Goal: Information Seeking & Learning: Learn about a topic

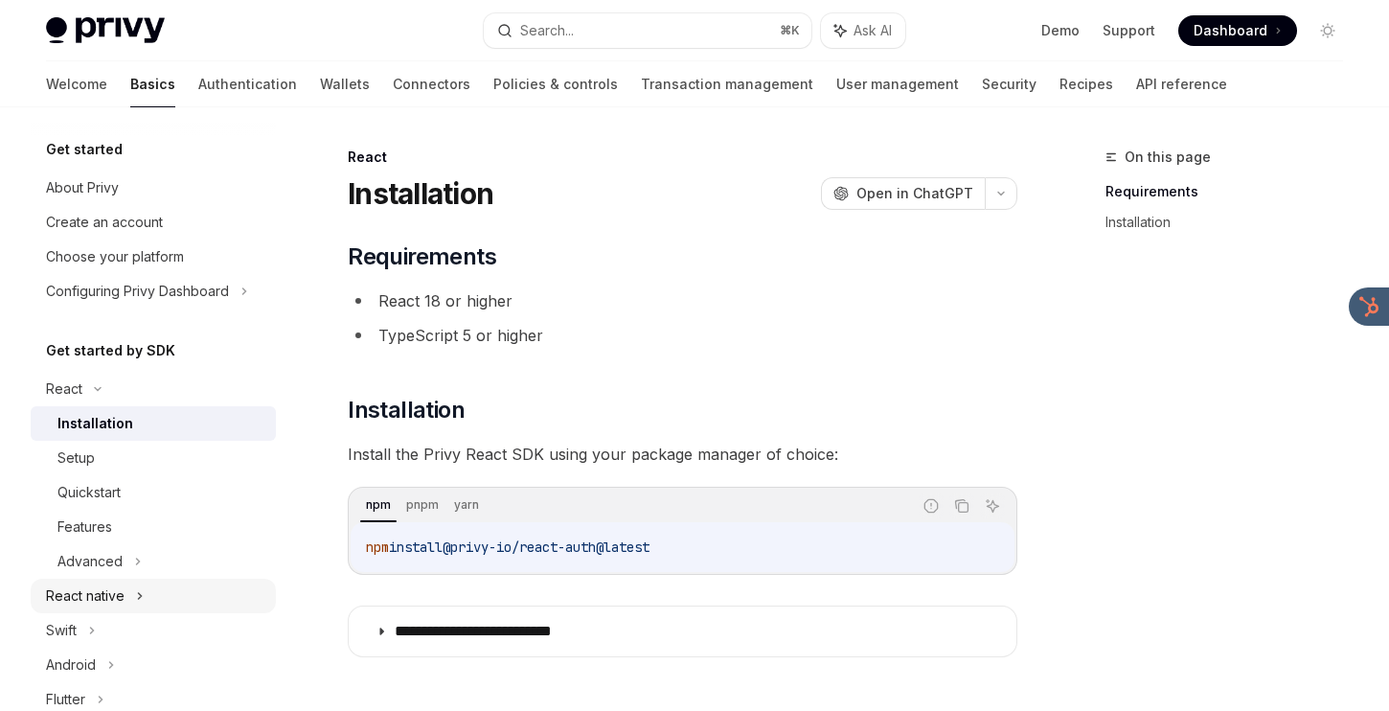
click at [107, 598] on div "React native" at bounding box center [85, 595] width 79 height 23
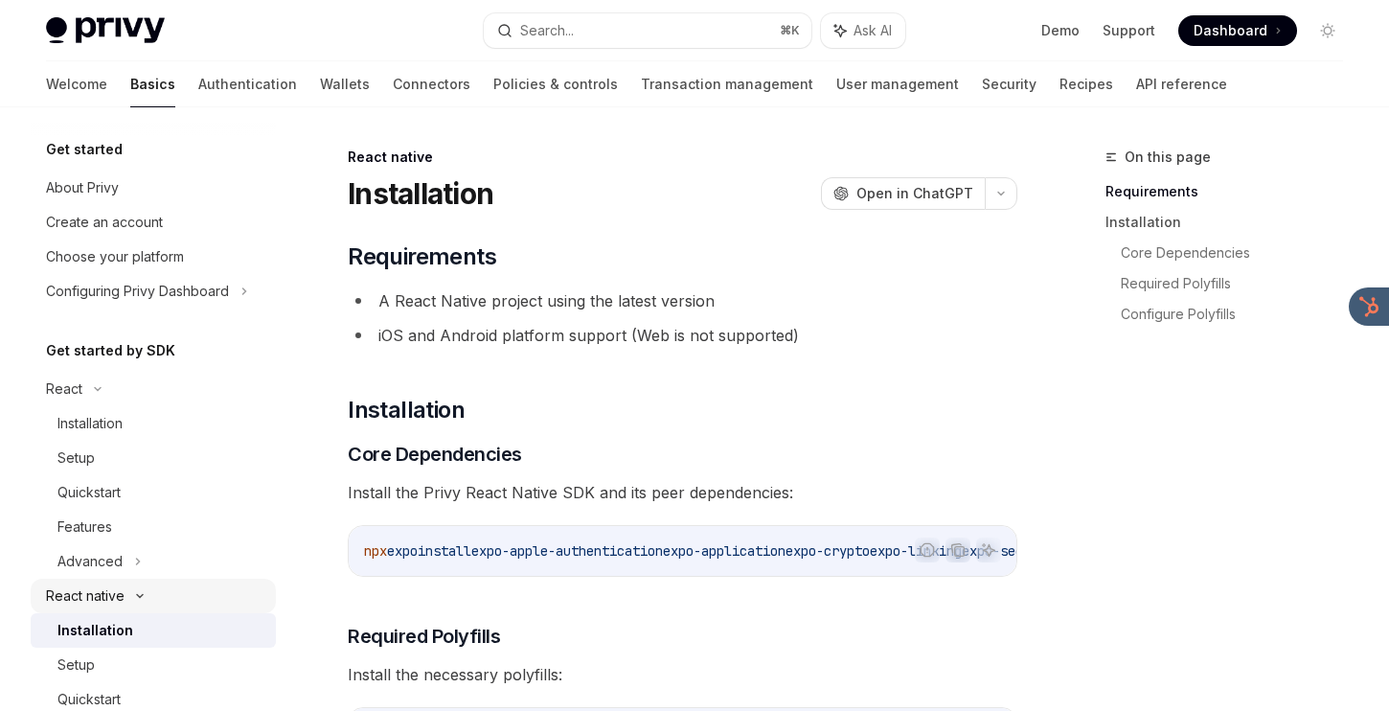
scroll to position [102, 0]
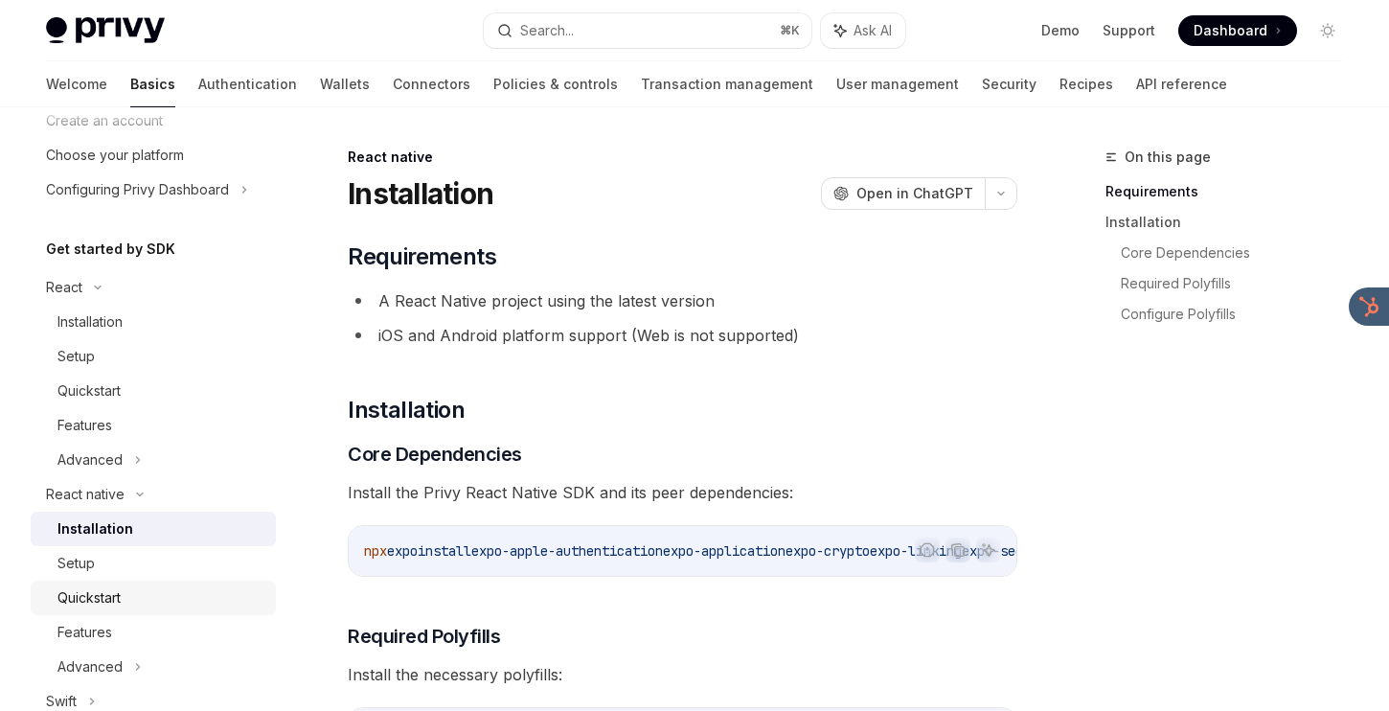
click at [106, 600] on div "Quickstart" at bounding box center [88, 597] width 63 height 23
type textarea "*"
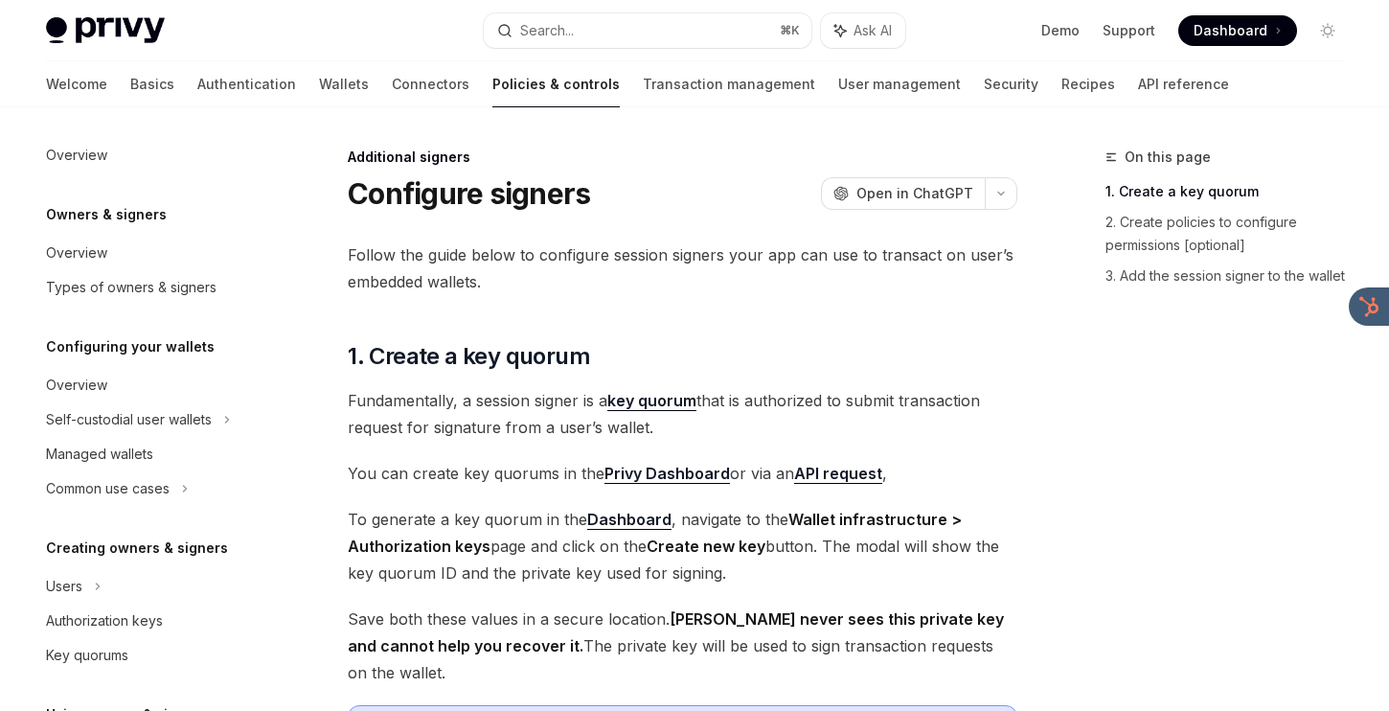
scroll to position [516, 0]
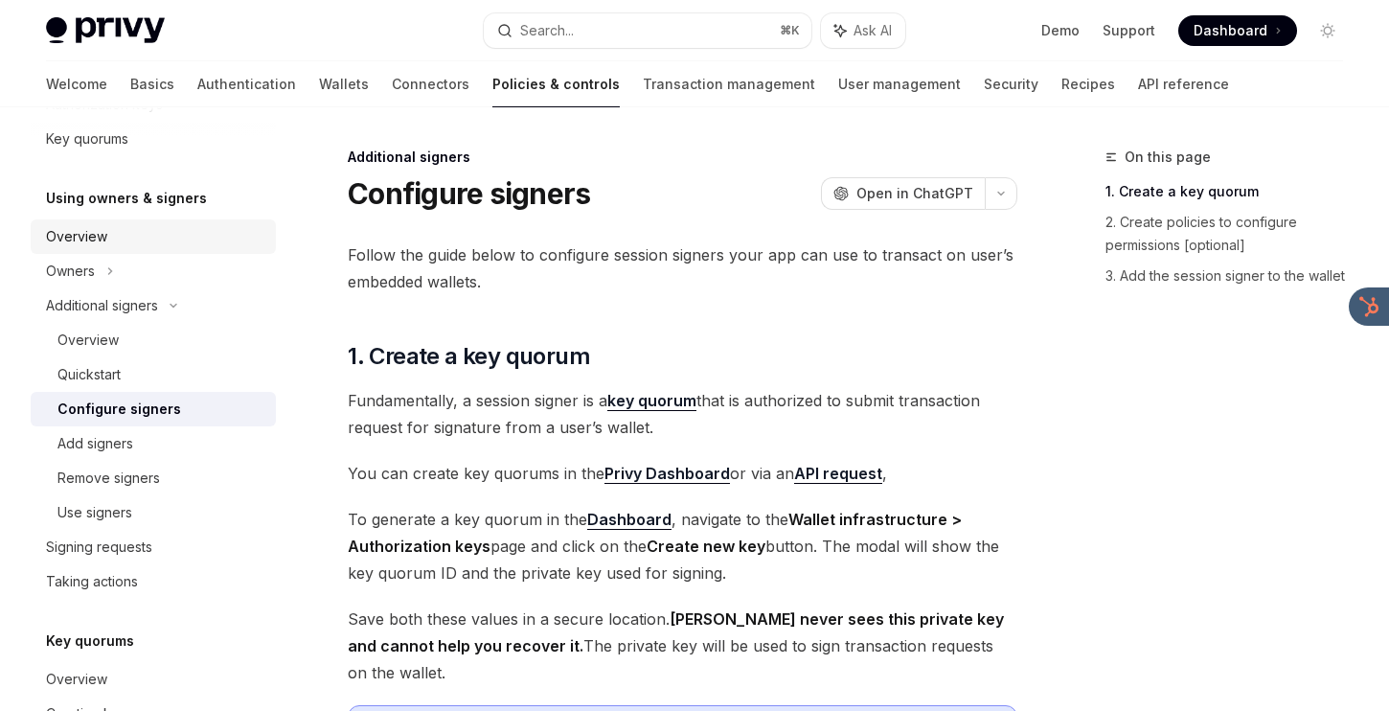
click at [192, 247] on div "Overview" at bounding box center [155, 236] width 218 height 23
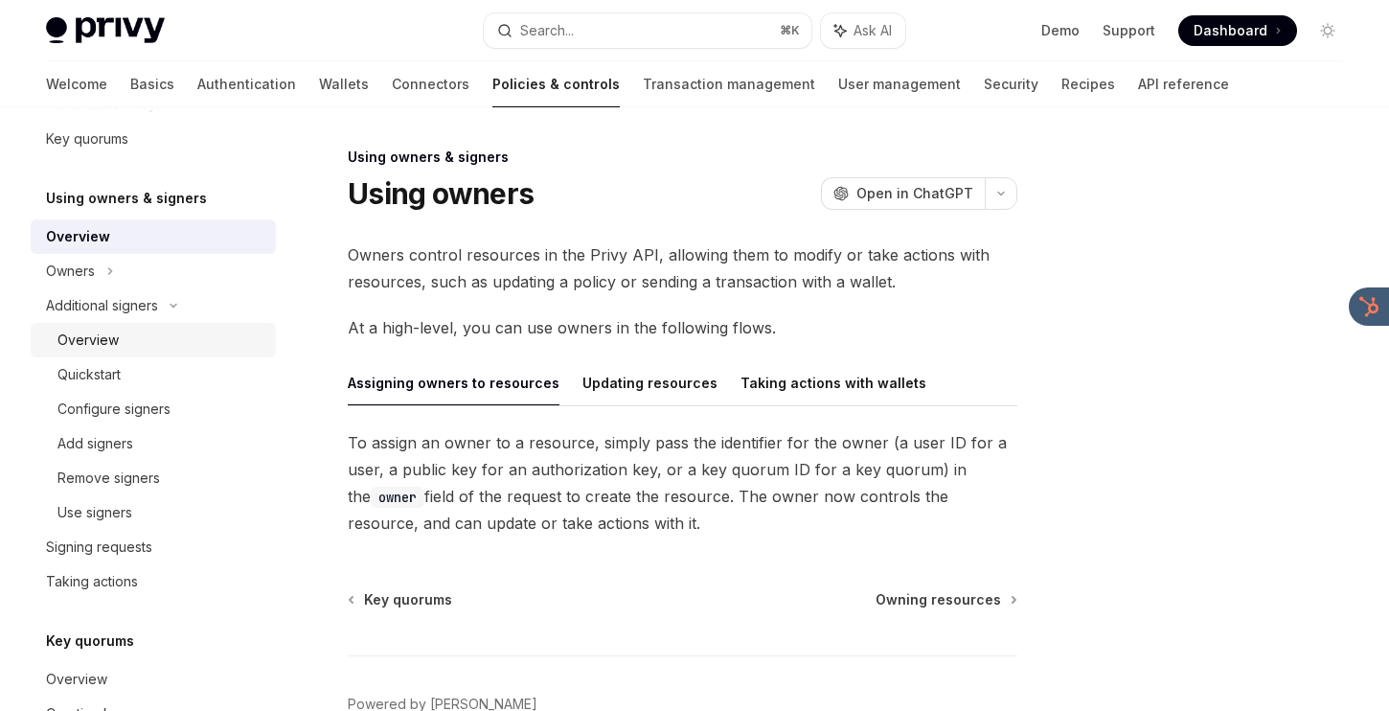
click at [150, 334] on div "Overview" at bounding box center [160, 340] width 207 height 23
type textarea "*"
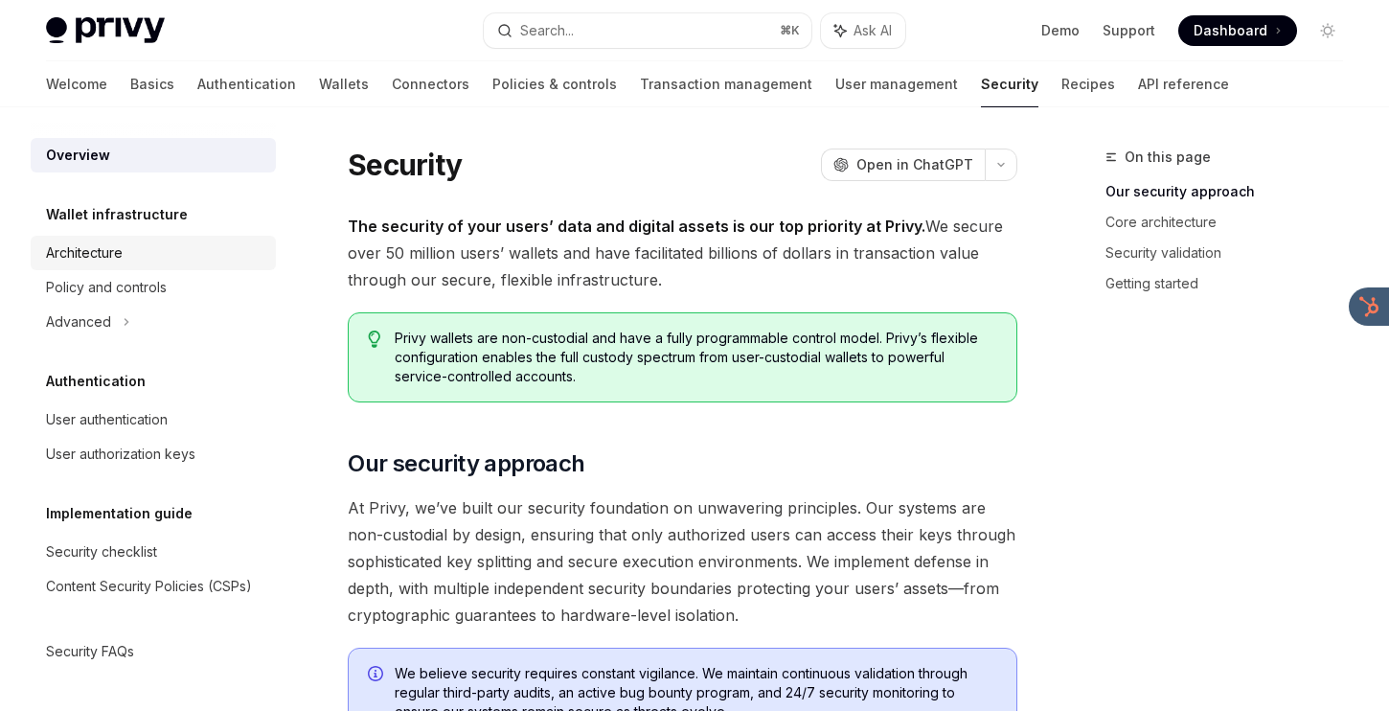
click at [111, 251] on div "Architecture" at bounding box center [84, 252] width 77 height 23
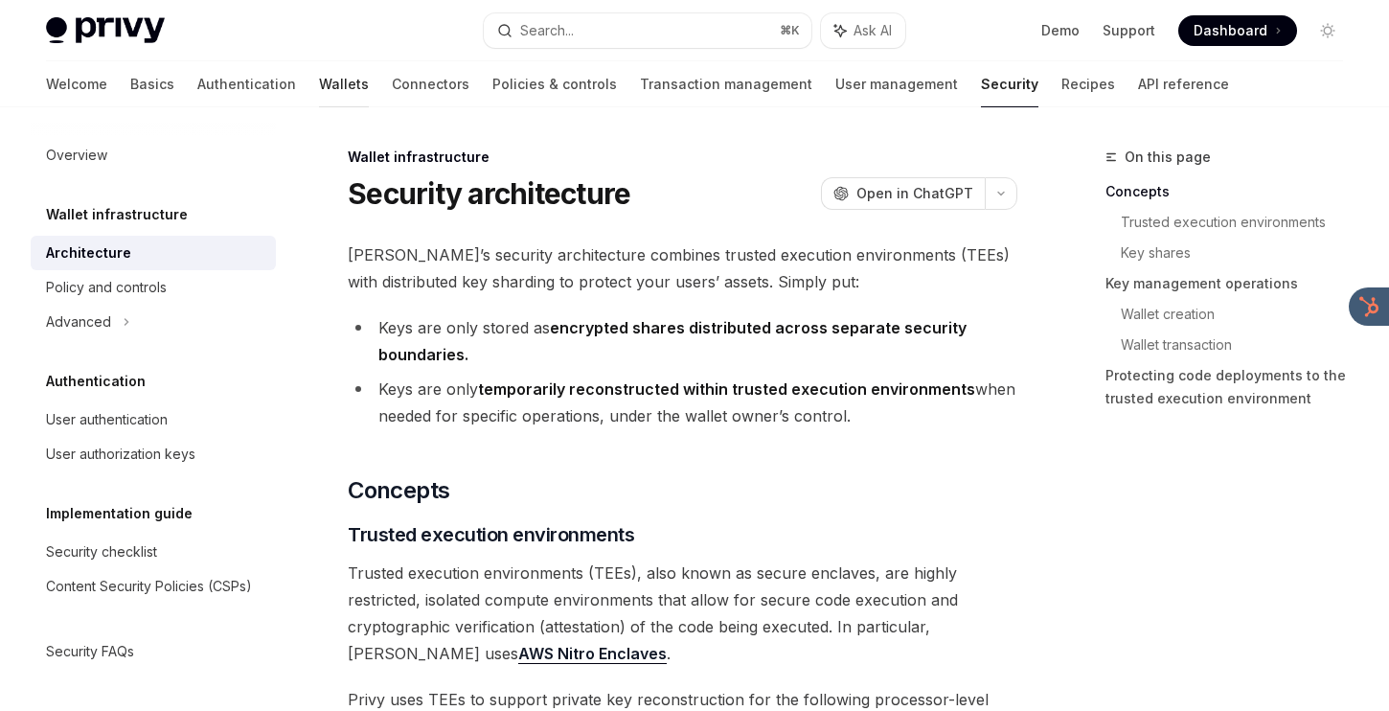
click at [319, 81] on link "Wallets" at bounding box center [344, 84] width 50 height 46
type textarea "*"
